Goal: Transaction & Acquisition: Purchase product/service

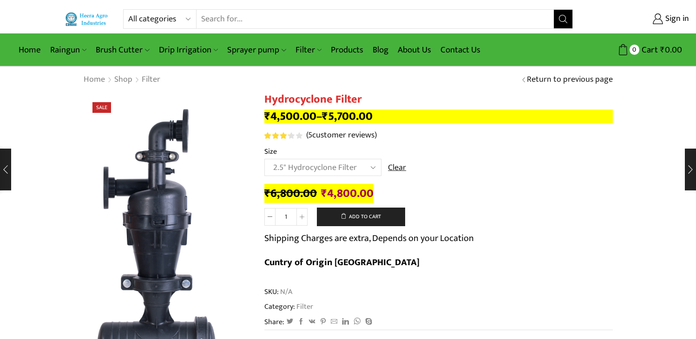
select select "2.5" Hydrocyclone Filter"
click at [188, 19] on select "All categories Accessories Air Release Valve Brush Cutter Domestic Use Drip Irr…" at bounding box center [162, 19] width 68 height 19
select select "non-return-valve-normex"
click at [128, 10] on select "All categories Accessories Air Release Valve Brush Cutter Domestic Use Drip Irr…" at bounding box center [162, 19] width 68 height 19
click at [560, 18] on icon "Search button" at bounding box center [563, 19] width 8 height 8
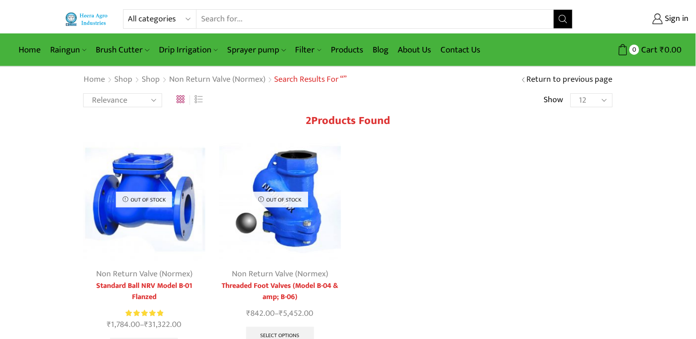
click at [275, 210] on img at bounding box center [280, 200] width 122 height 122
